Goal: Information Seeking & Learning: Learn about a topic

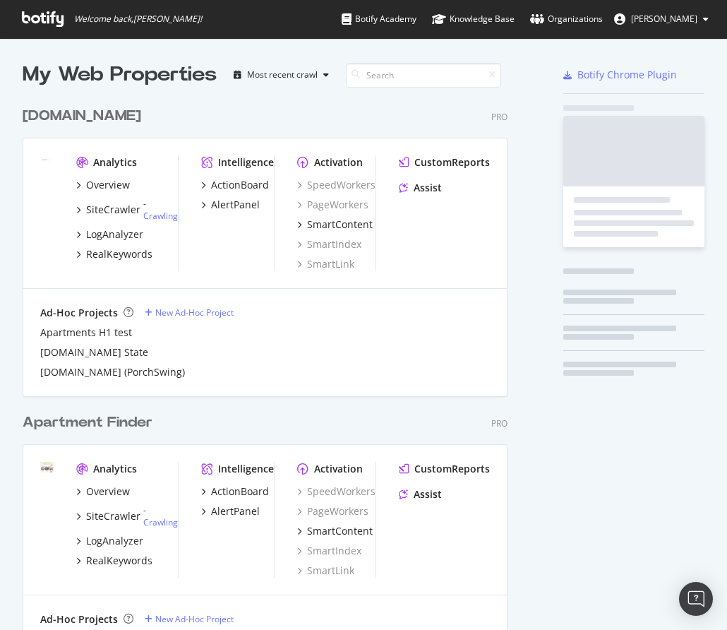
scroll to position [1245, 485]
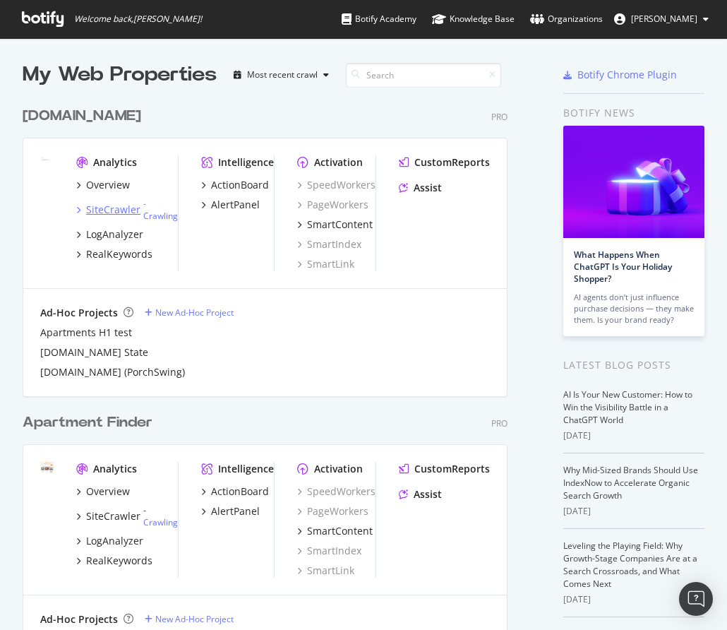
click at [117, 205] on div "SiteCrawler" at bounding box center [113, 210] width 54 height 14
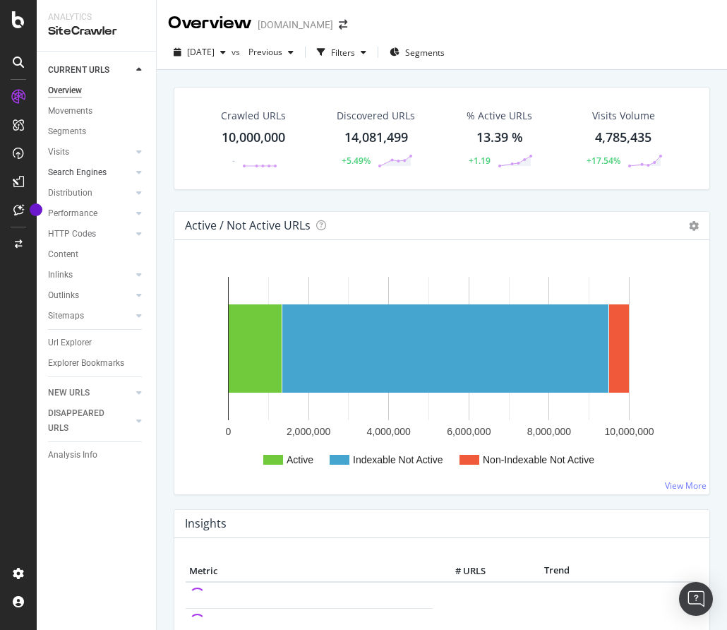
click at [116, 174] on link "Search Engines" at bounding box center [90, 172] width 84 height 15
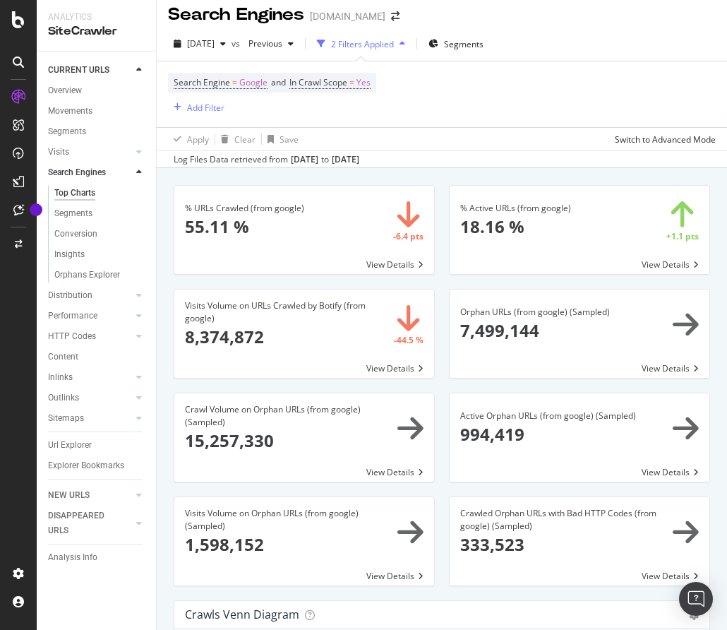
scroll to position [9, 0]
click at [80, 297] on div "Distribution" at bounding box center [70, 295] width 44 height 15
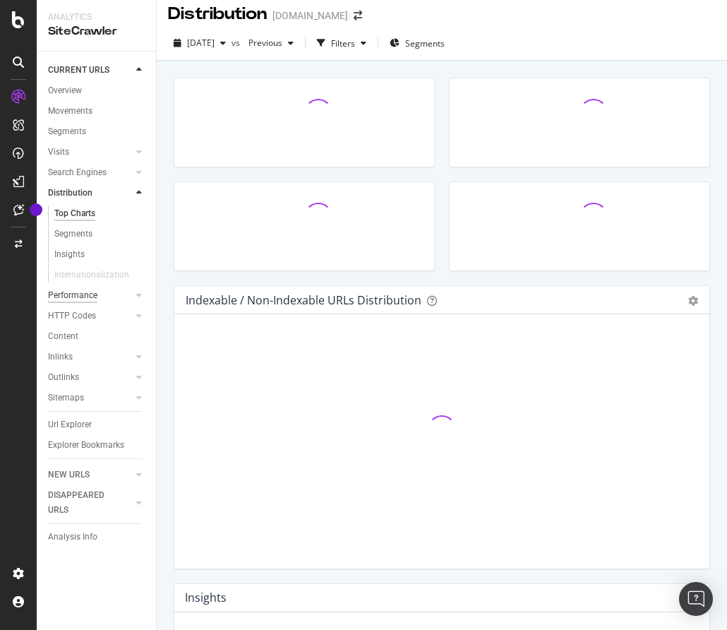
click at [83, 292] on div "Performance" at bounding box center [72, 295] width 49 height 15
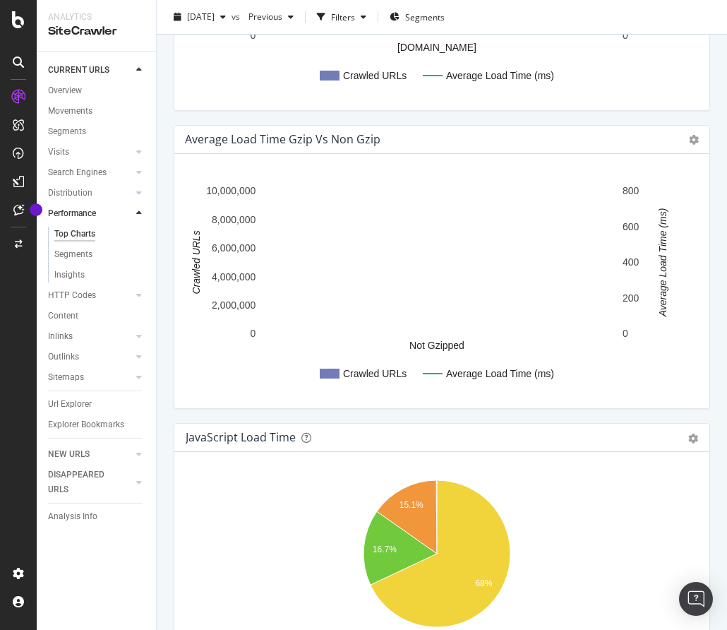
scroll to position [2002, 0]
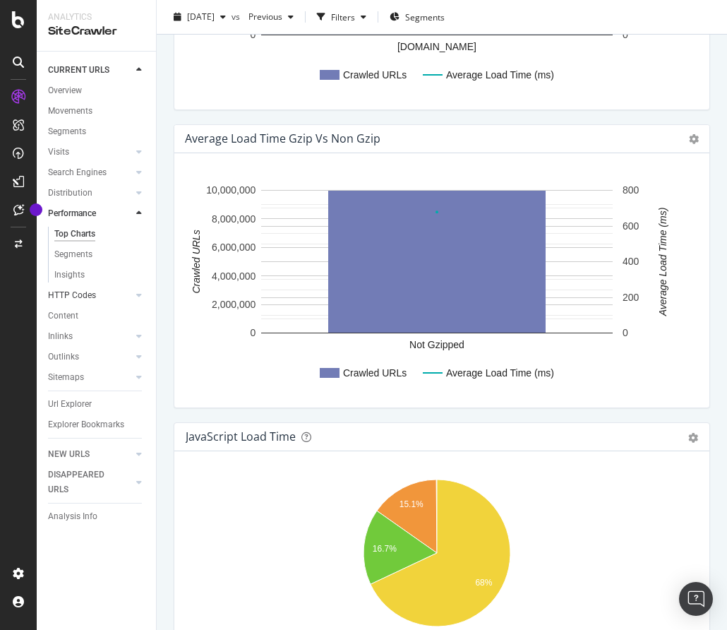
click at [100, 292] on link "HTTP Codes" at bounding box center [90, 295] width 84 height 15
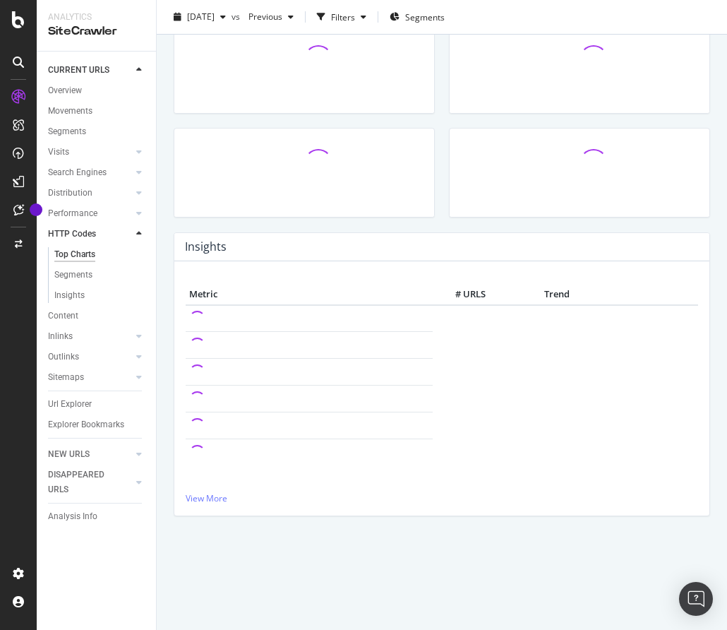
scroll to position [606, 0]
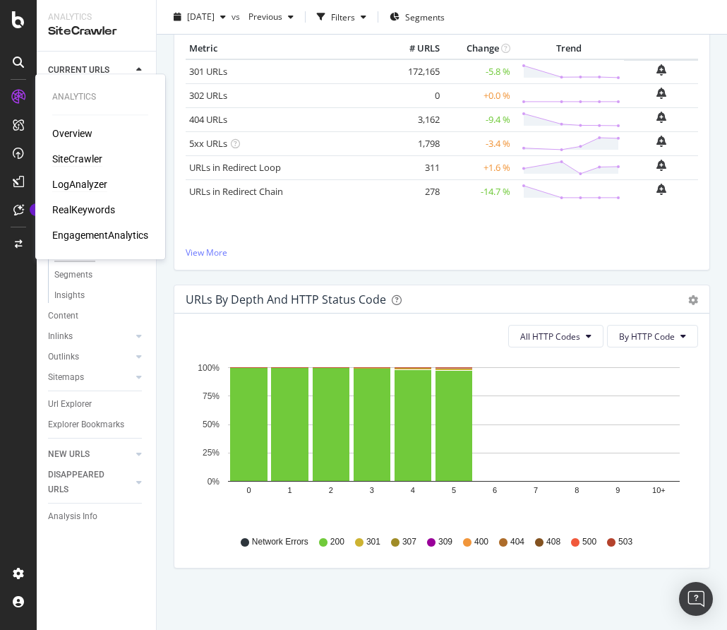
click at [75, 181] on div "LogAnalyzer" at bounding box center [79, 184] width 55 height 14
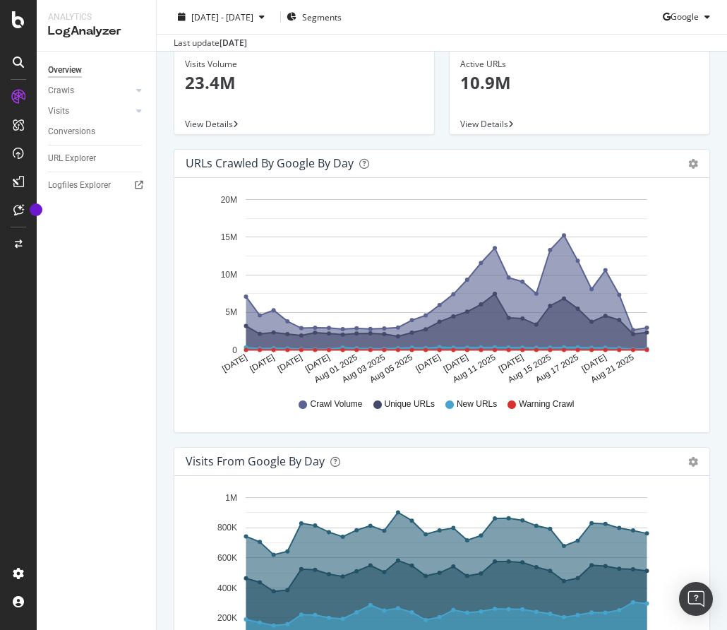
scroll to position [188, 0]
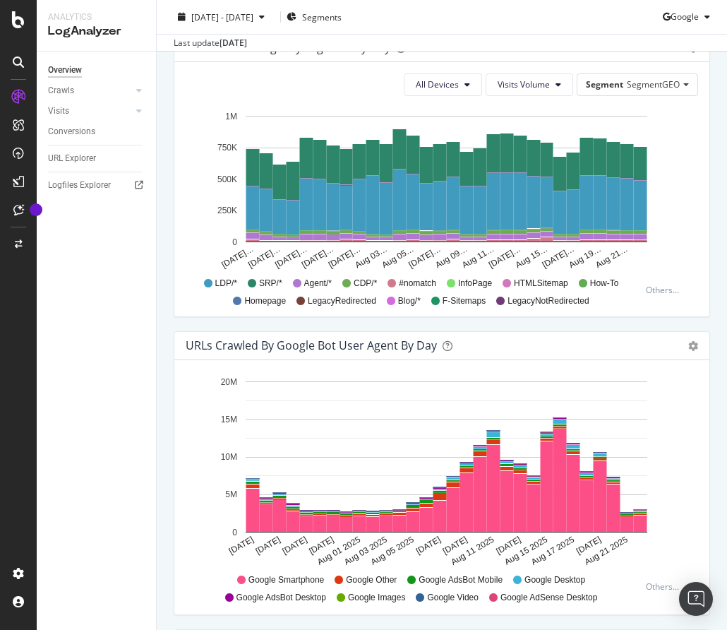
scroll to position [1197, 0]
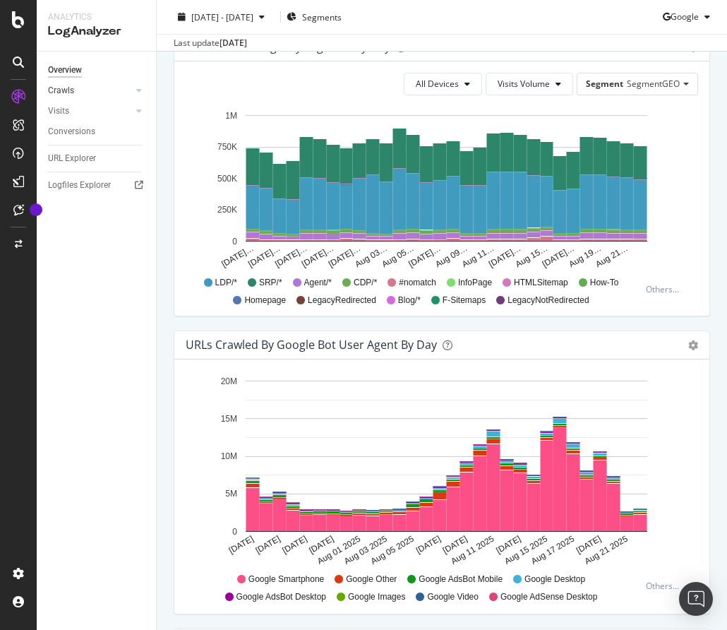
click at [86, 92] on link "Crawls" at bounding box center [90, 90] width 84 height 15
